Goal: Book appointment/travel/reservation

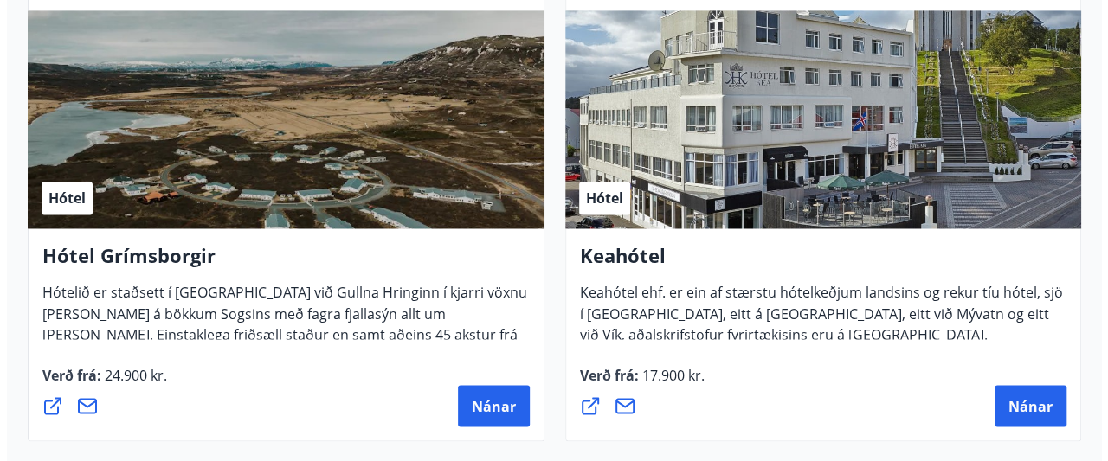
scroll to position [1329, 0]
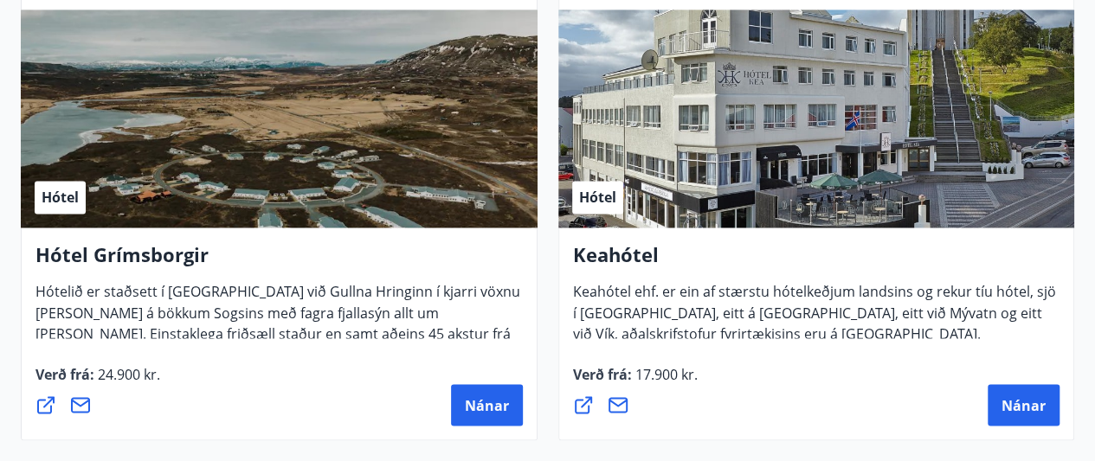
click at [752, 365] on div "Verð frá : 17.900 kr. [GEOGRAPHIC_DATA]" at bounding box center [816, 395] width 487 height 62
click at [488, 404] on span "Nánar" at bounding box center [487, 405] width 44 height 19
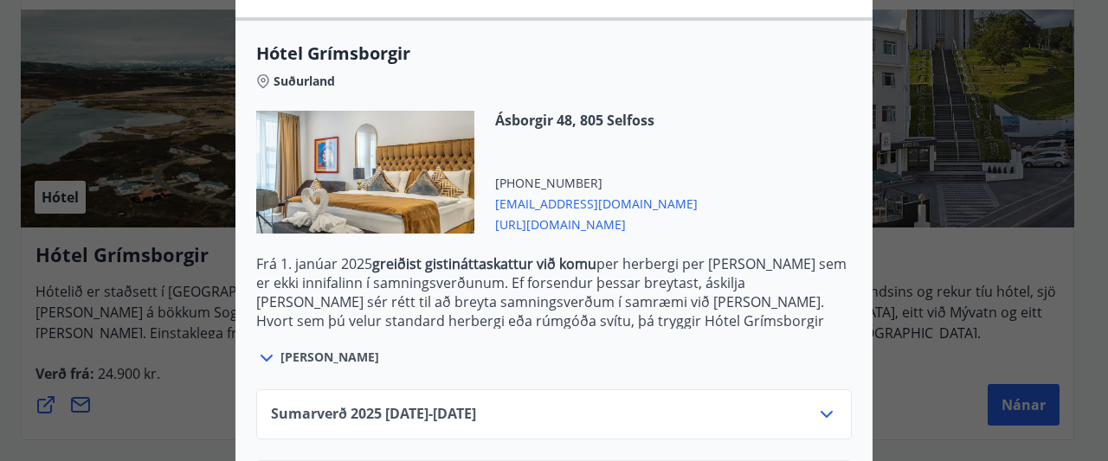
scroll to position [452, 0]
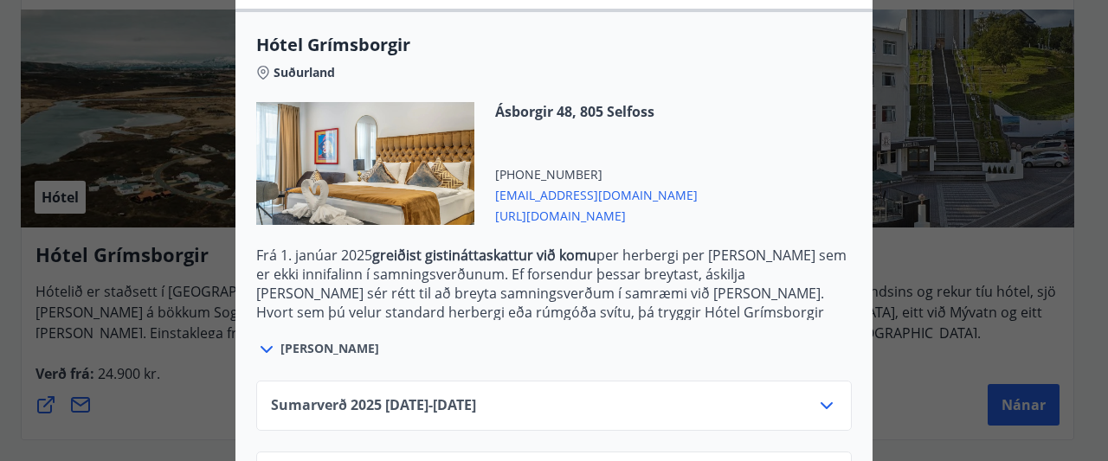
click at [615, 371] on div "Sumarverð [PHONE_NUMBER][DATE] - [DATE] Vetrarverð [PHONE_NUMBER][DATE] - [DATE]" at bounding box center [553, 431] width 637 height 142
click at [615, 339] on div "[PERSON_NAME]" at bounding box center [554, 340] width 596 height 40
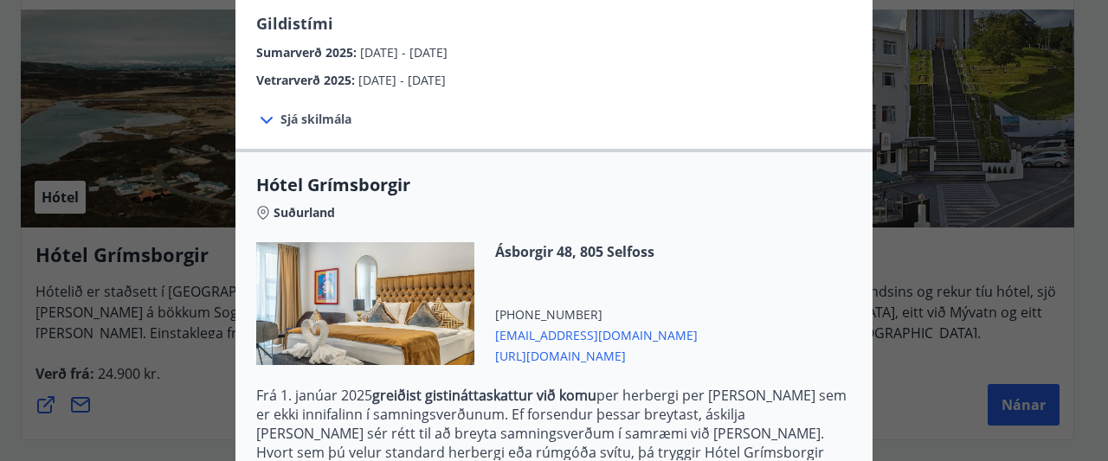
scroll to position [525, 0]
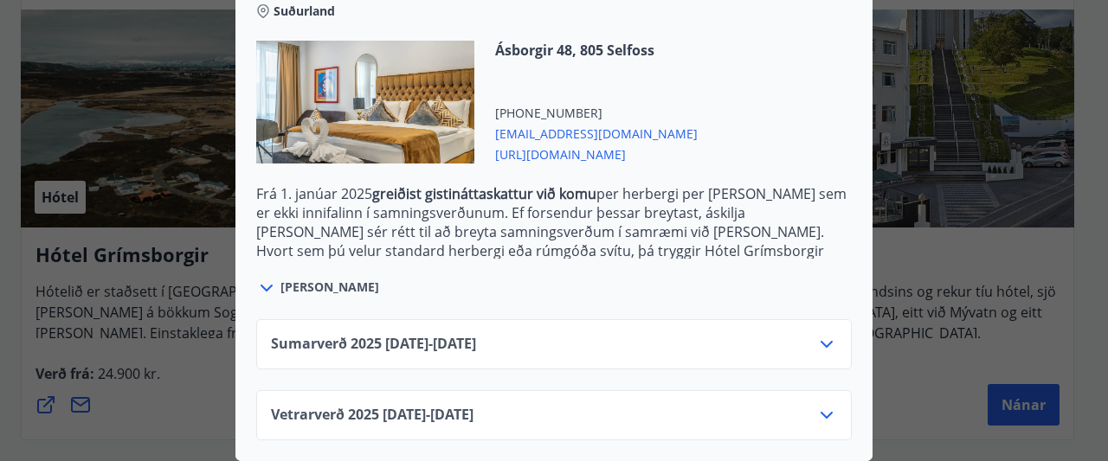
click at [659, 405] on div "Vetrarverð [PHONE_NUMBER][DATE] - [DATE]" at bounding box center [554, 422] width 566 height 35
click at [822, 405] on icon at bounding box center [826, 415] width 21 height 21
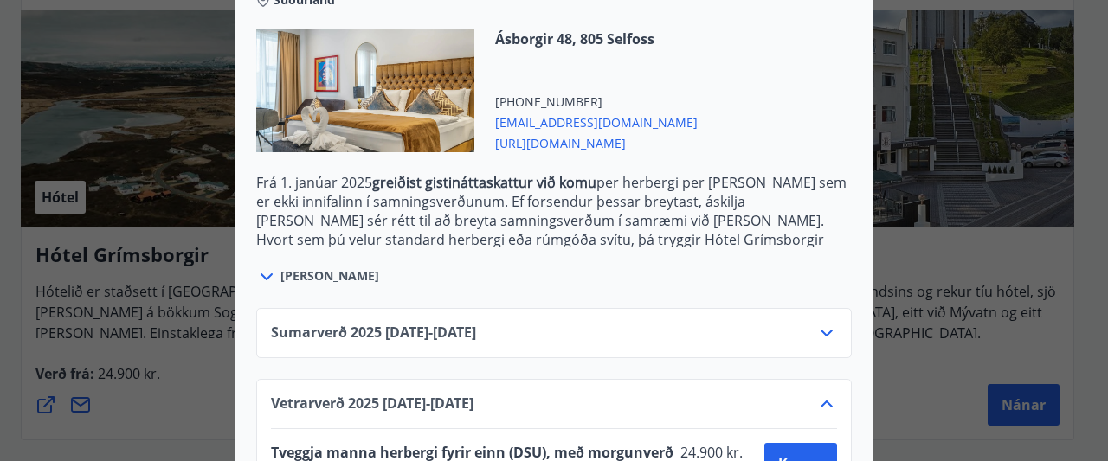
scroll to position [665, 0]
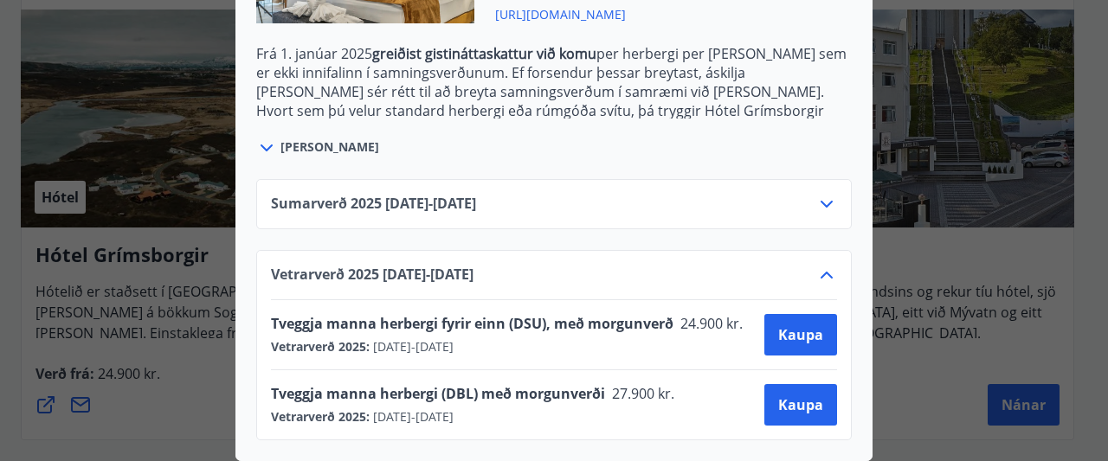
click at [720, 371] on div "Tveggja manna herbergi (DBL) með morgunverði 27.900 kr. Vetrarverð 2025 : [DATE…" at bounding box center [554, 405] width 566 height 69
click at [682, 384] on div "Tveggja manna herbergi (DBL) með morgunverði 27.900 kr. Vetrarverð 2025 : [DATE…" at bounding box center [554, 405] width 566 height 42
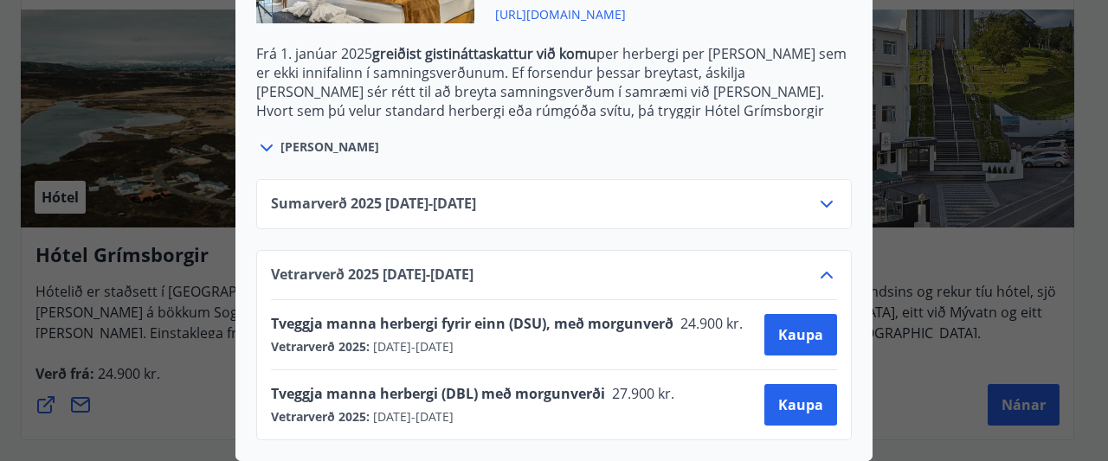
click at [682, 384] on div "Tveggja manna herbergi (DBL) með morgunverði 27.900 kr. Vetrarverð 2025 : [DATE…" at bounding box center [554, 405] width 566 height 42
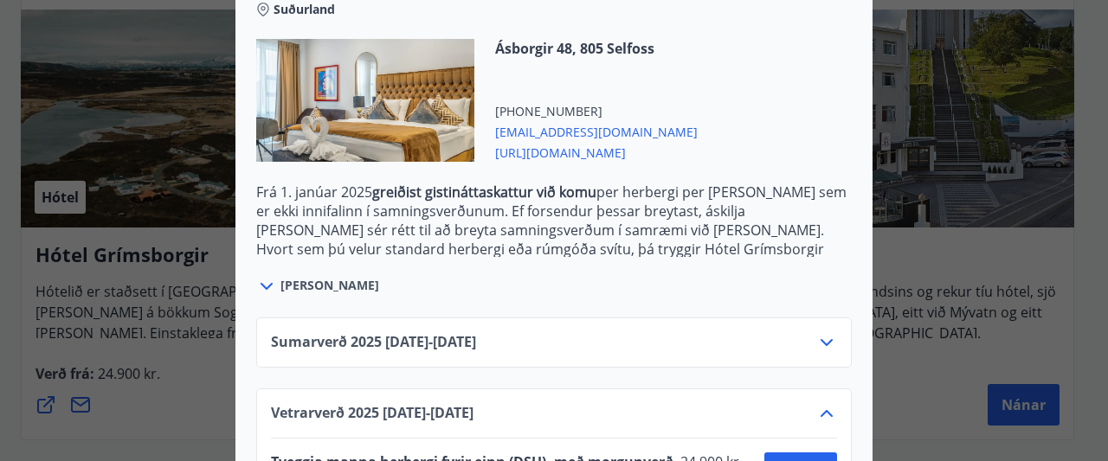
scroll to position [507, 0]
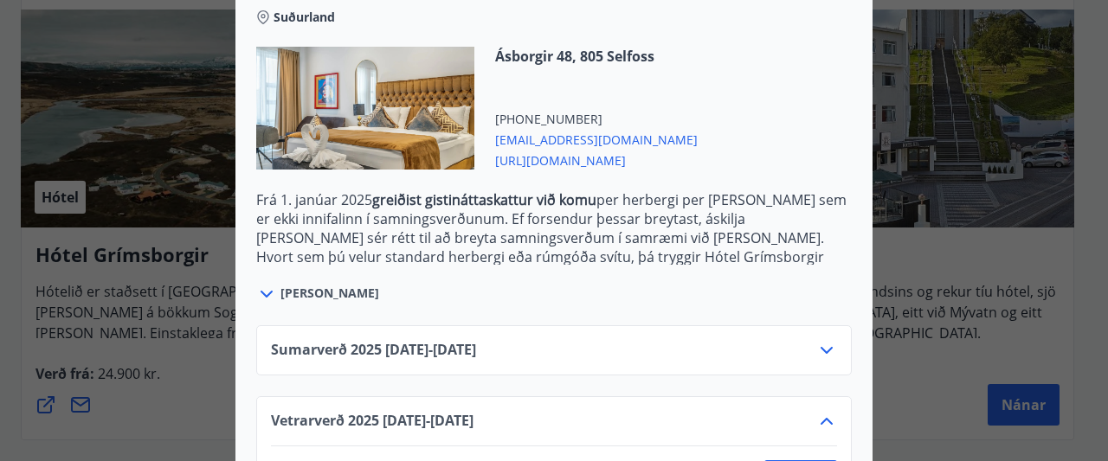
click at [616, 164] on span "[URL][DOMAIN_NAME]" at bounding box center [596, 159] width 203 height 21
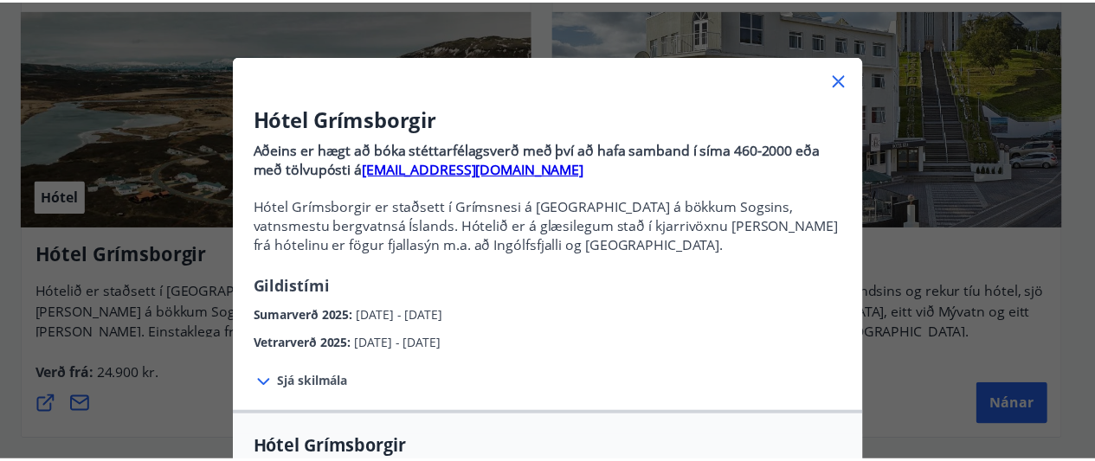
scroll to position [45, 0]
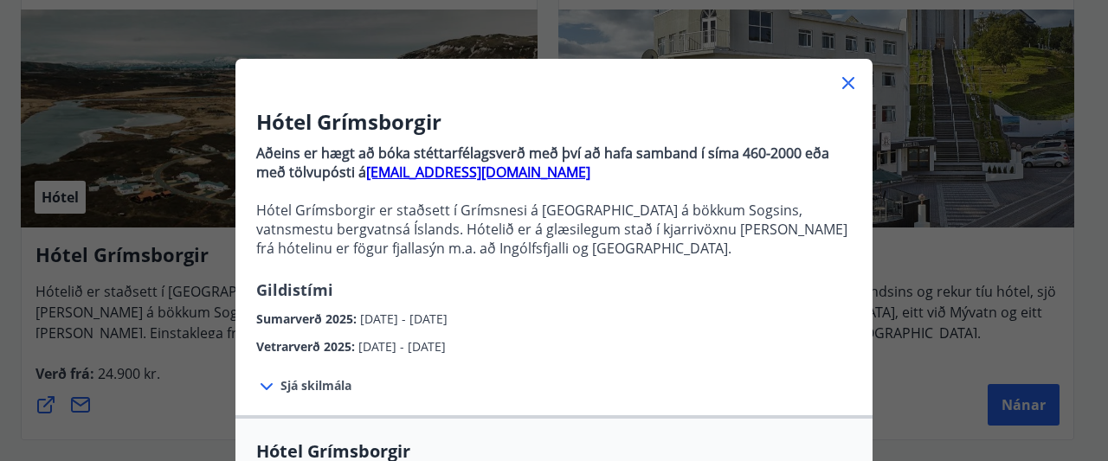
click at [838, 75] on icon at bounding box center [848, 83] width 21 height 21
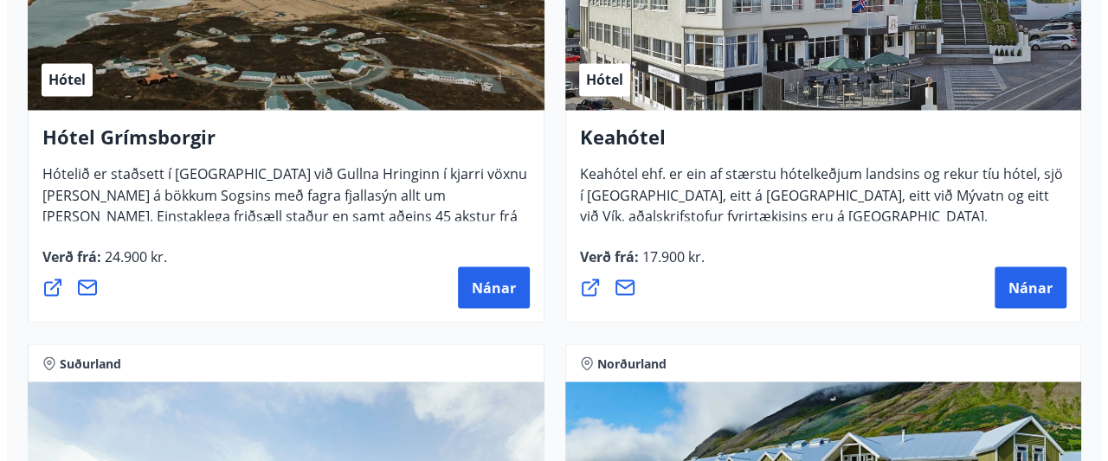
scroll to position [1448, 0]
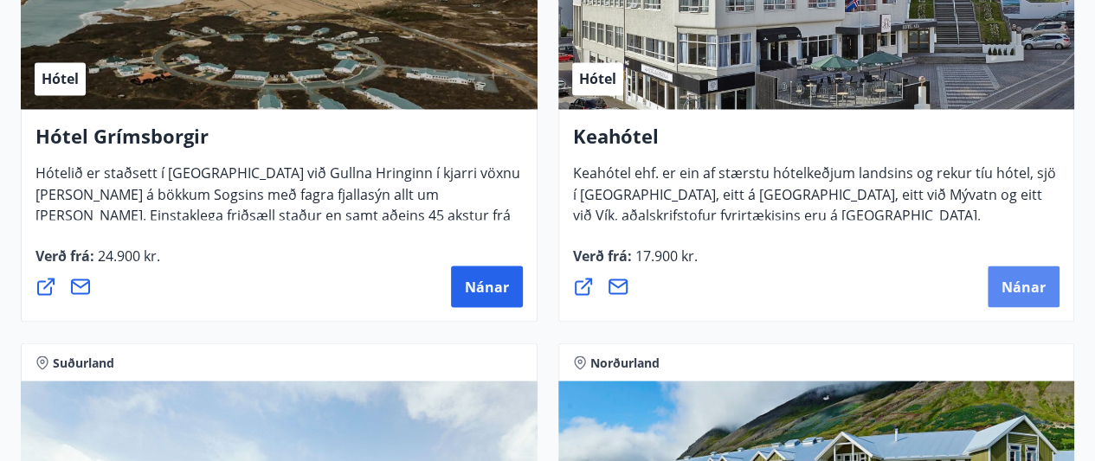
click at [1016, 274] on button "Nánar" at bounding box center [1024, 287] width 72 height 42
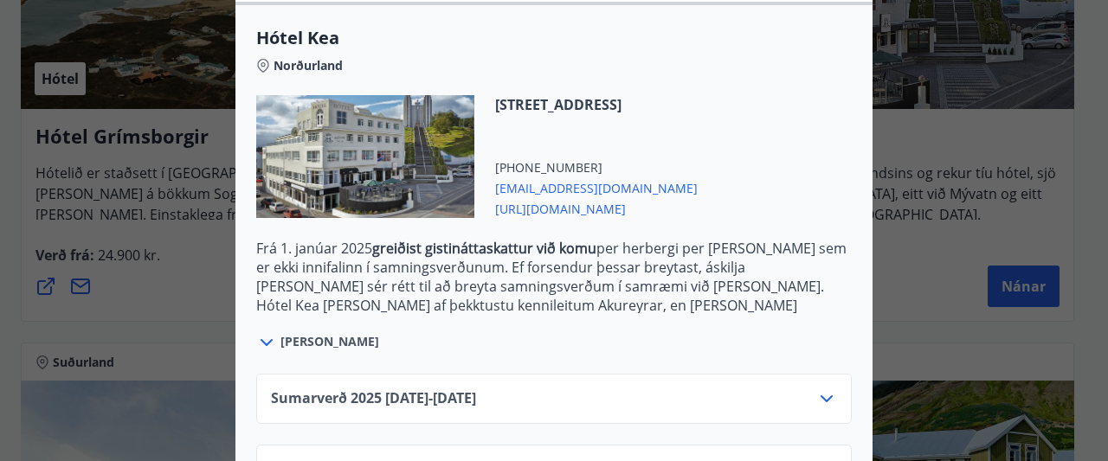
scroll to position [525, 0]
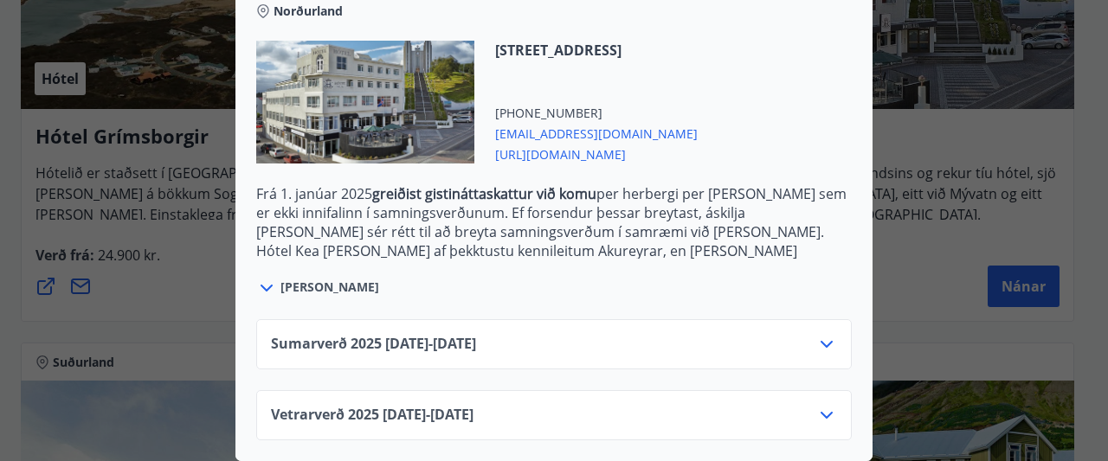
click at [615, 390] on div "Vetrarverð [PHONE_NUMBER][DATE] - [DATE]" at bounding box center [554, 415] width 596 height 50
click at [818, 405] on icon at bounding box center [826, 415] width 21 height 21
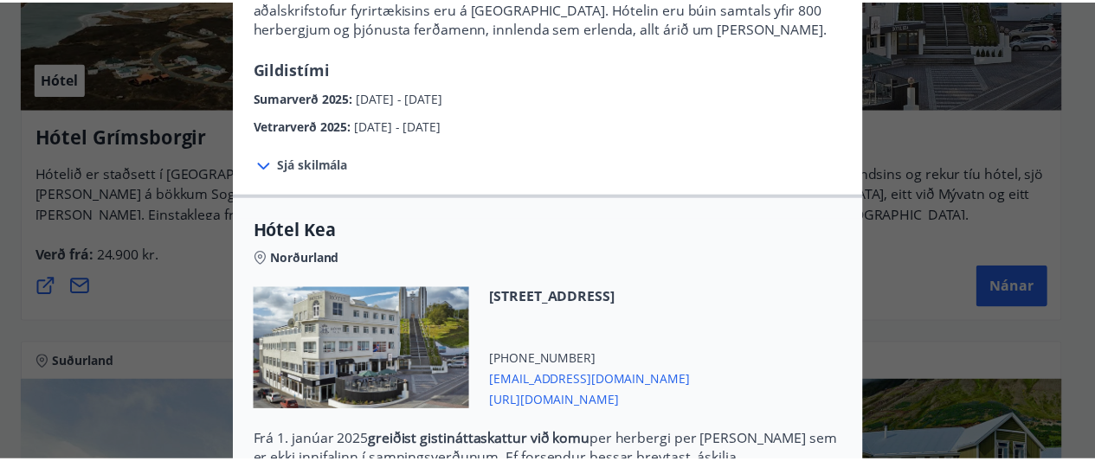
scroll to position [0, 0]
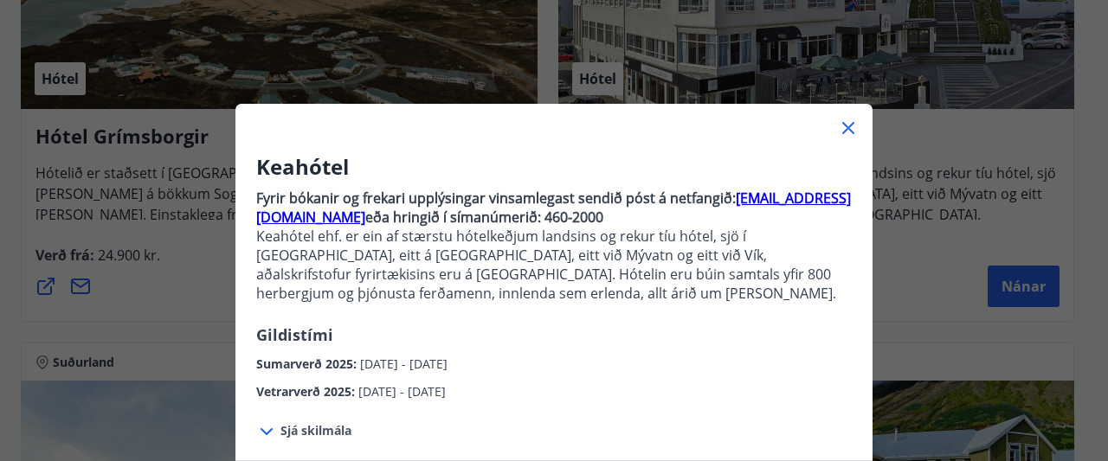
click at [842, 130] on icon at bounding box center [848, 128] width 21 height 21
